Goal: Browse casually

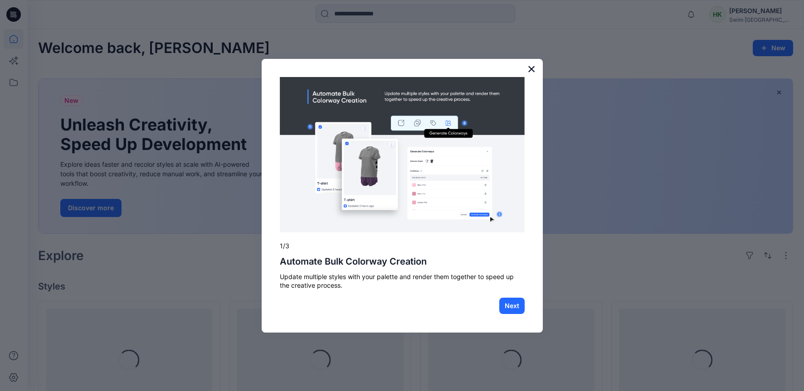
click at [534, 68] on button "×" at bounding box center [531, 69] width 9 height 15
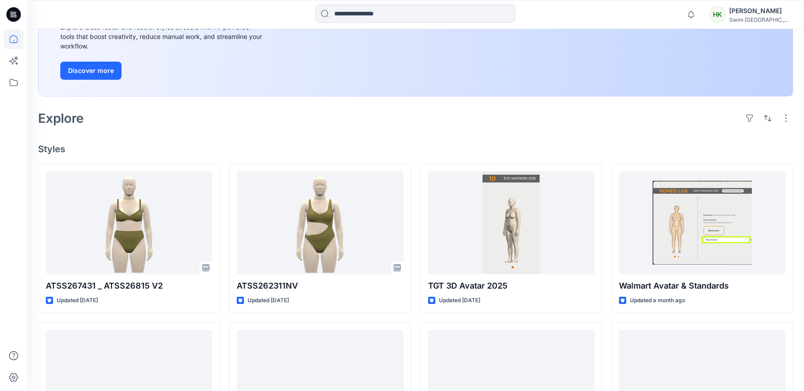
scroll to position [227, 0]
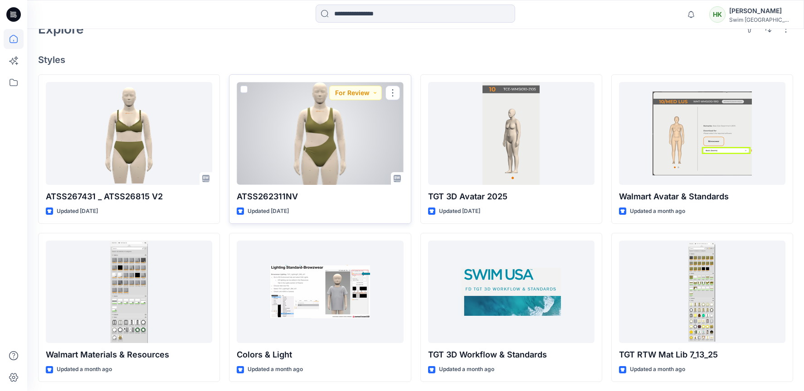
click at [314, 137] on div at bounding box center [320, 133] width 166 height 103
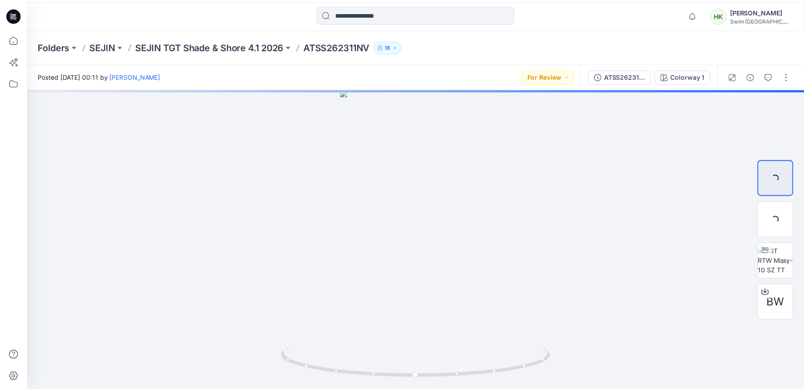
scroll to position [227, 0]
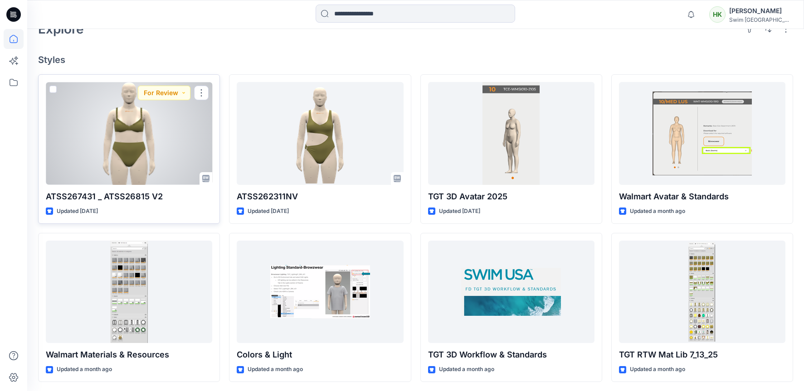
click at [125, 133] on div at bounding box center [129, 133] width 166 height 103
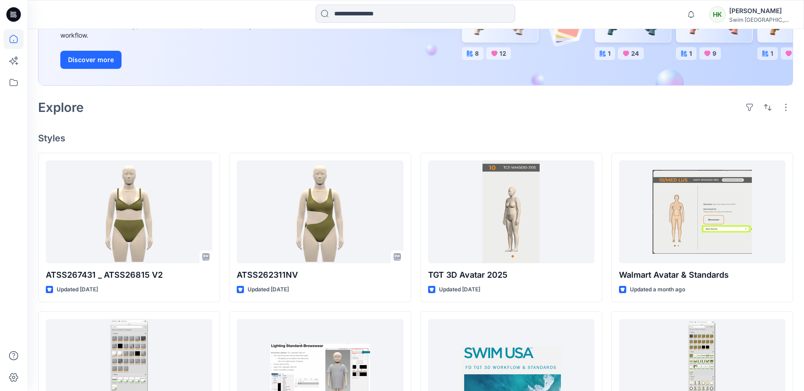
scroll to position [113, 0]
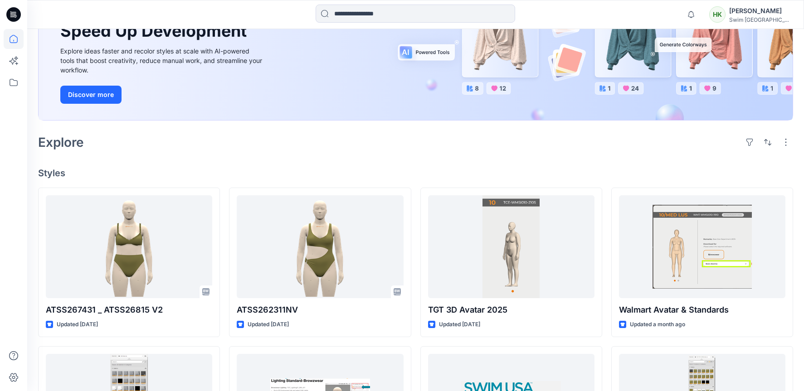
click at [461, 136] on div "Explore" at bounding box center [415, 143] width 755 height 22
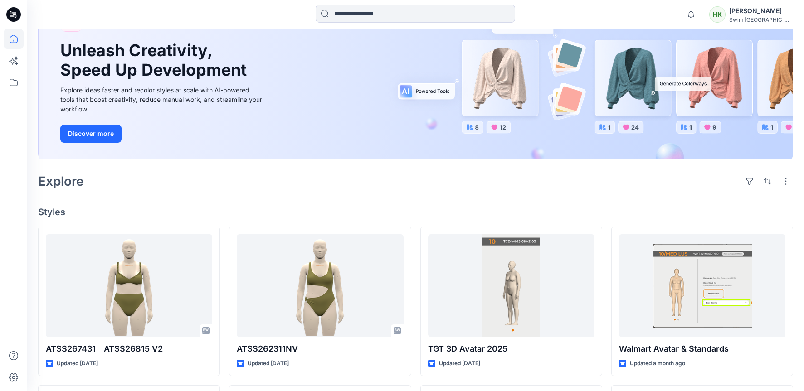
scroll to position [0, 0]
